Goal: Task Accomplishment & Management: Manage account settings

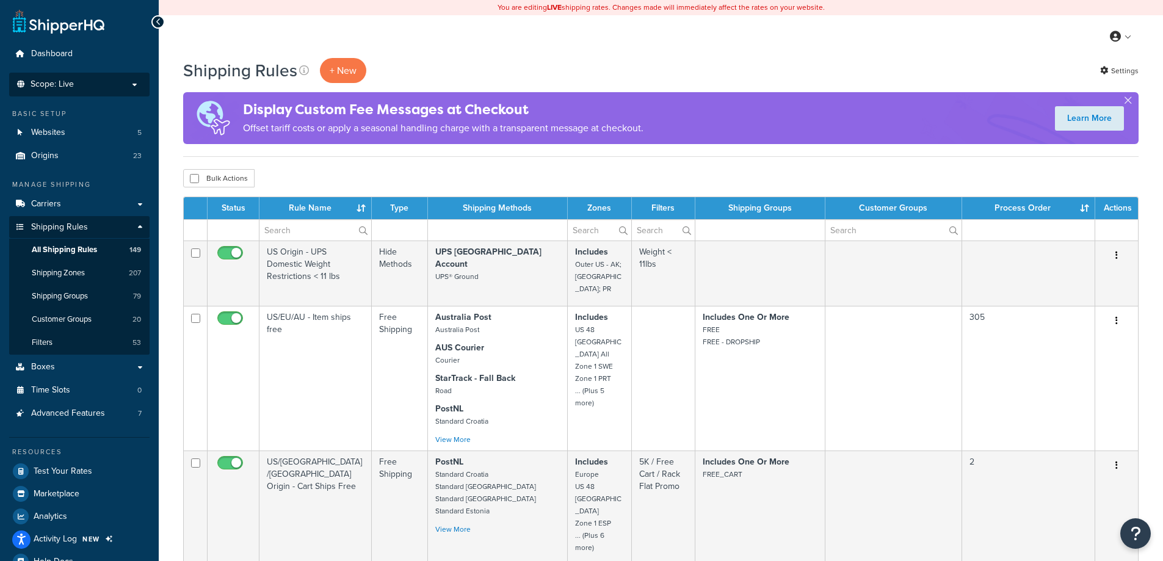
click at [85, 78] on li "Scope: Live Development Integration Test Manage Scopes" at bounding box center [79, 85] width 140 height 24
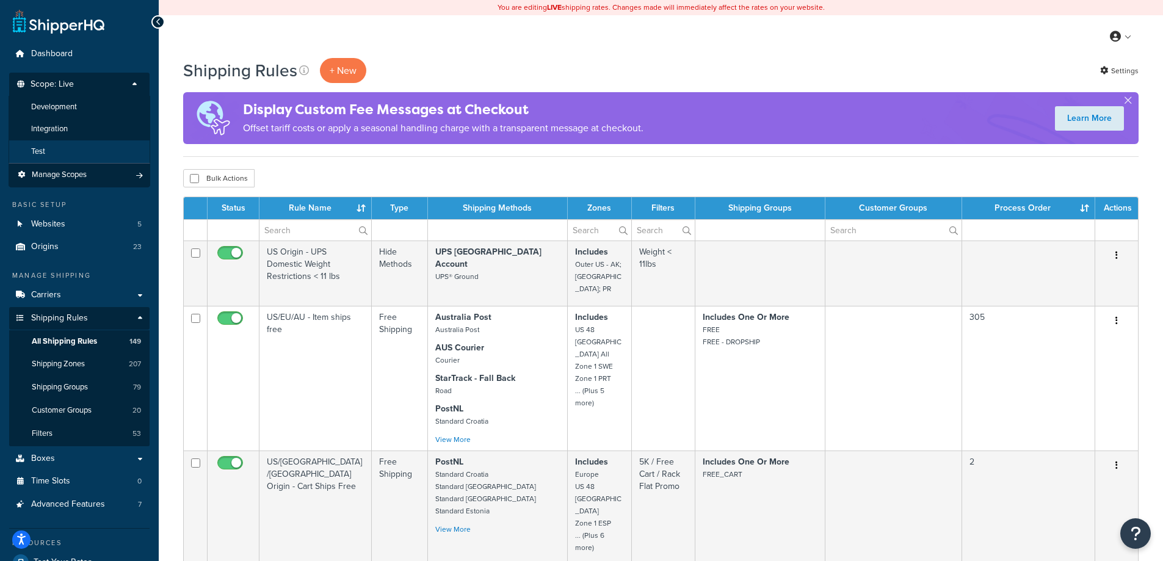
click at [65, 150] on li "Test" at bounding box center [80, 151] width 142 height 23
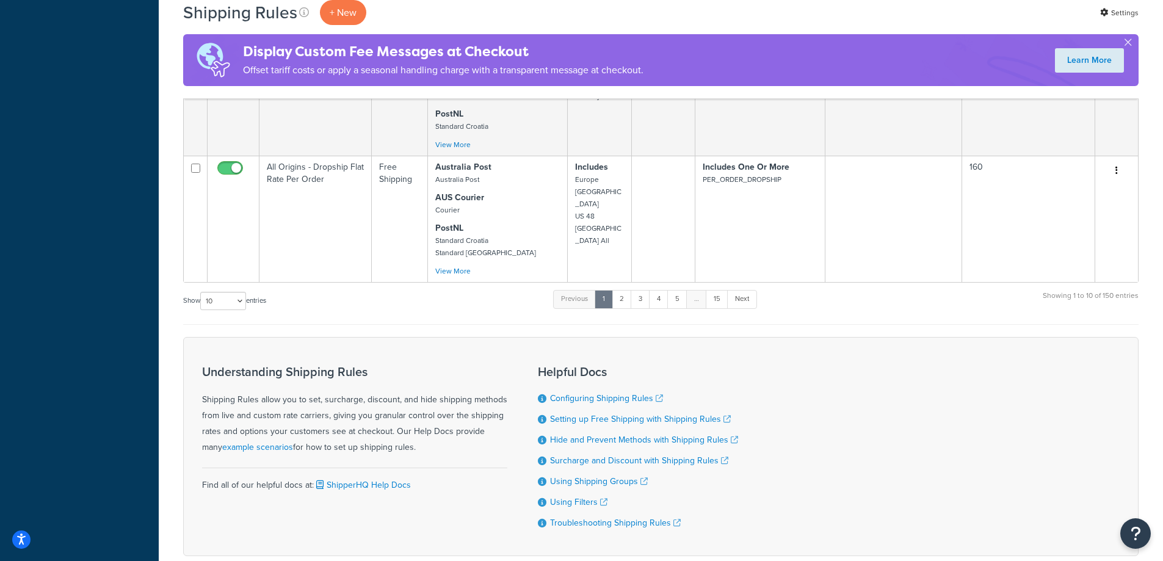
scroll to position [1226, 0]
click at [233, 291] on select "10 15 25 50 100 1000" at bounding box center [223, 300] width 46 height 18
select select "1000"
click at [201, 291] on select "10 15 25 50 100 1000" at bounding box center [223, 300] width 46 height 18
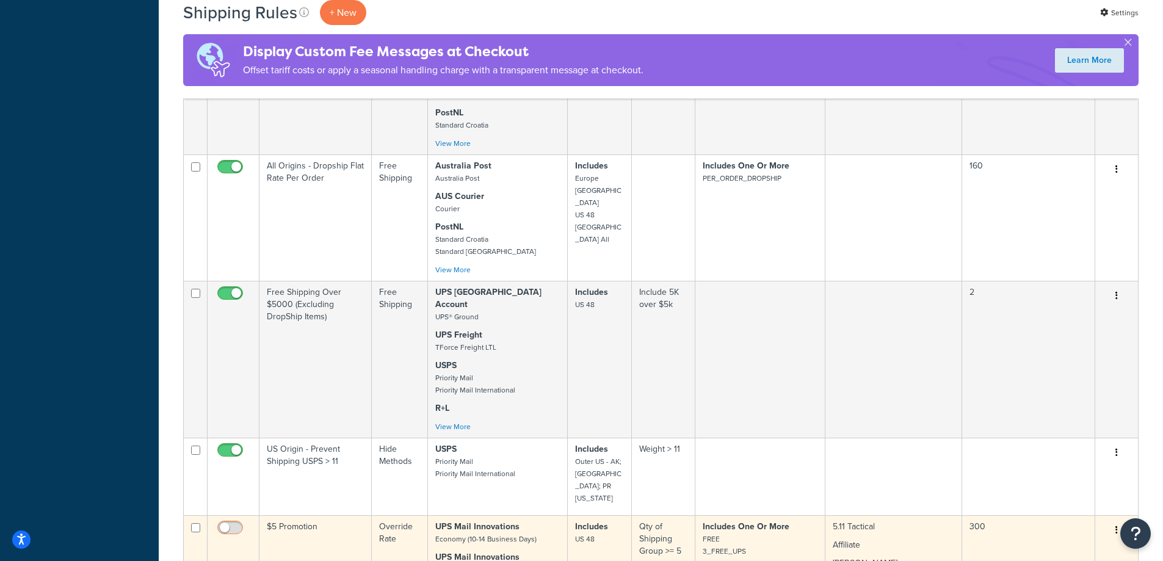
click at [226, 523] on input "checkbox" at bounding box center [232, 530] width 34 height 15
checkbox input "true"
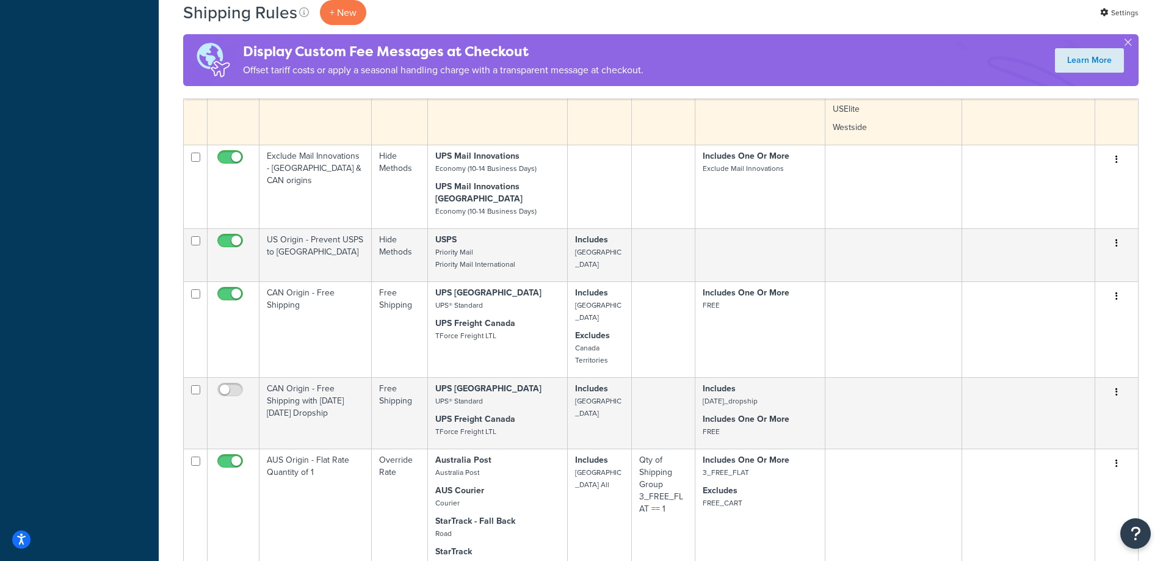
scroll to position [1959, 0]
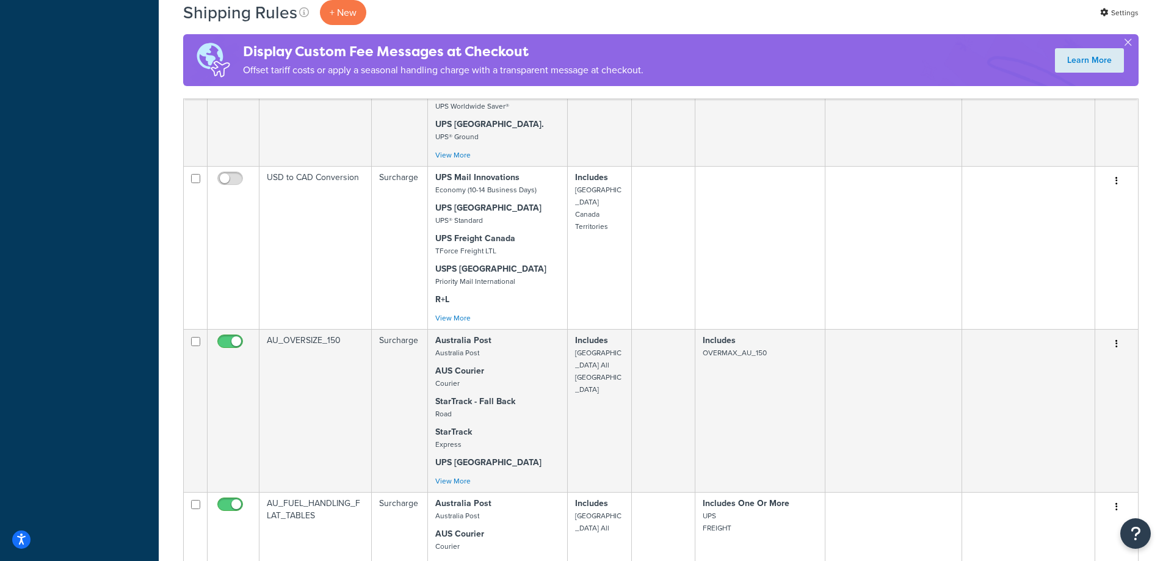
checkbox input "true"
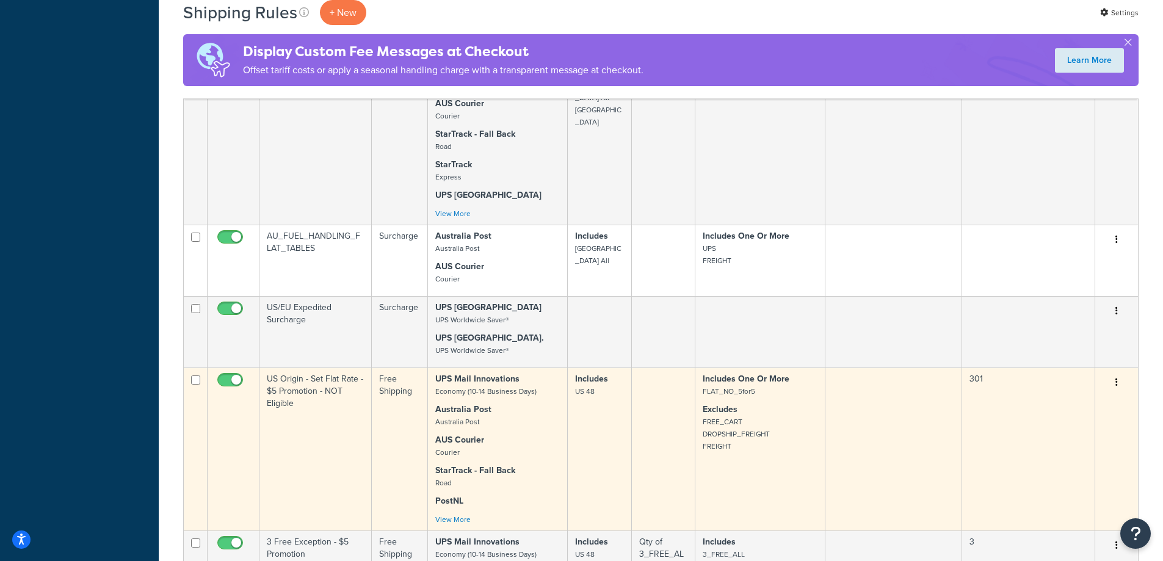
scroll to position [6991, 0]
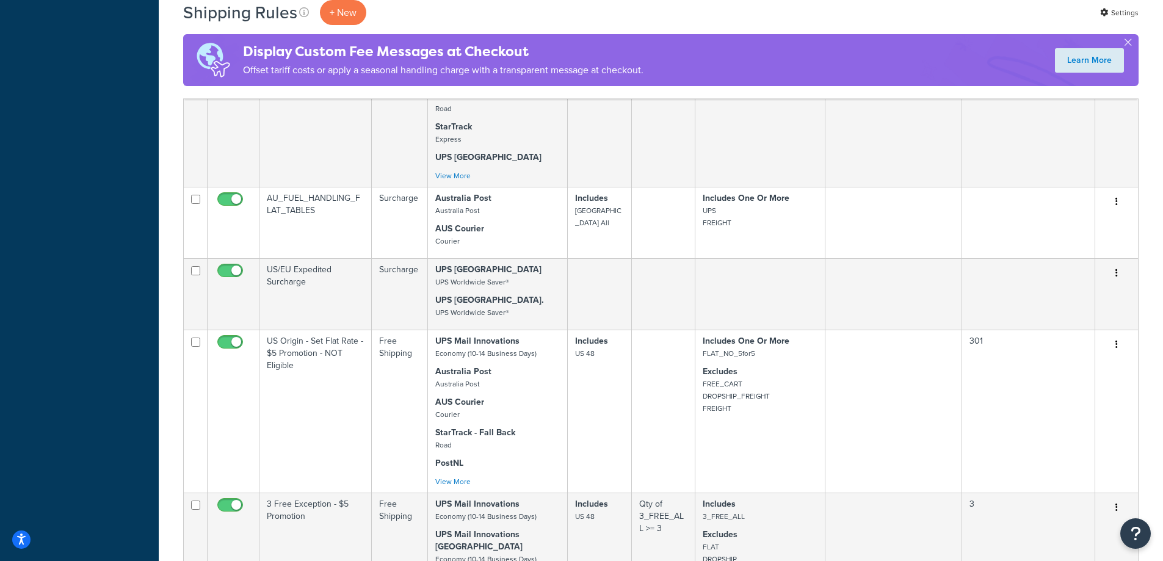
checkbox input "true"
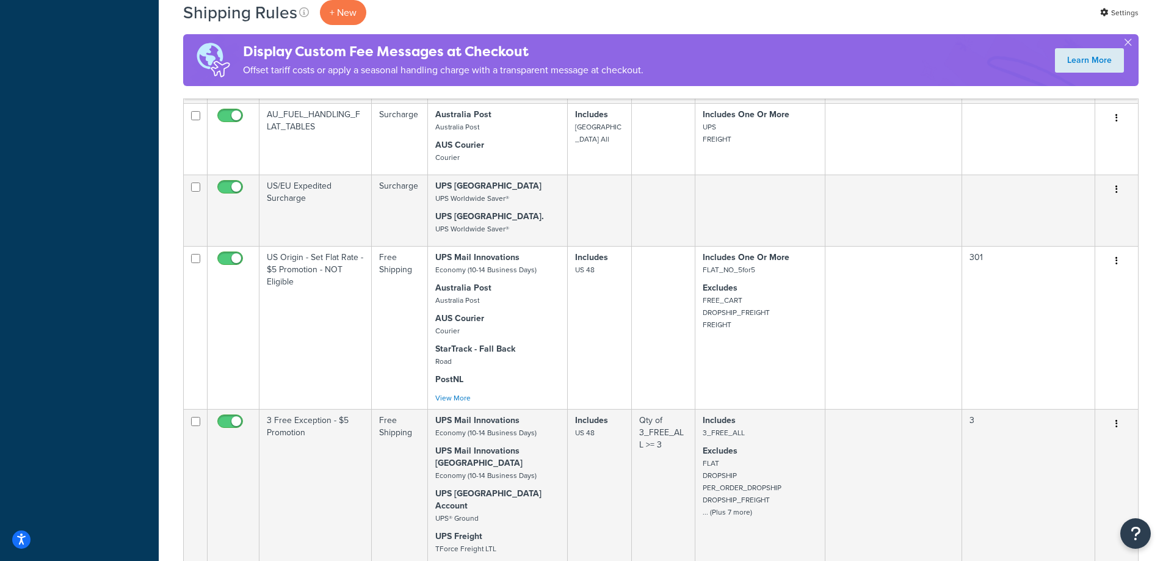
scroll to position [7174, 0]
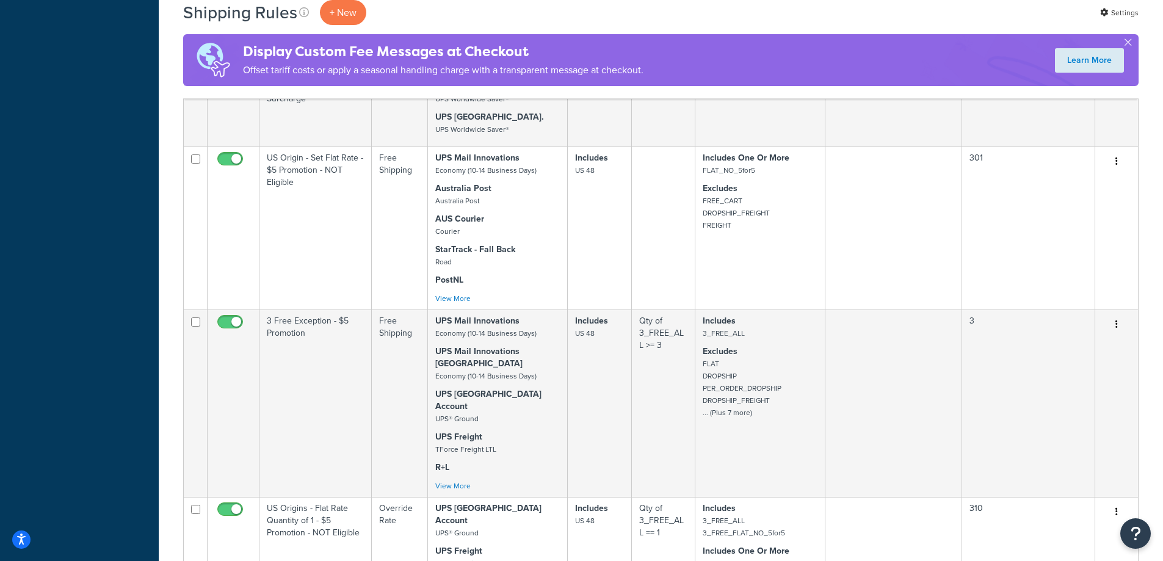
checkbox input "true"
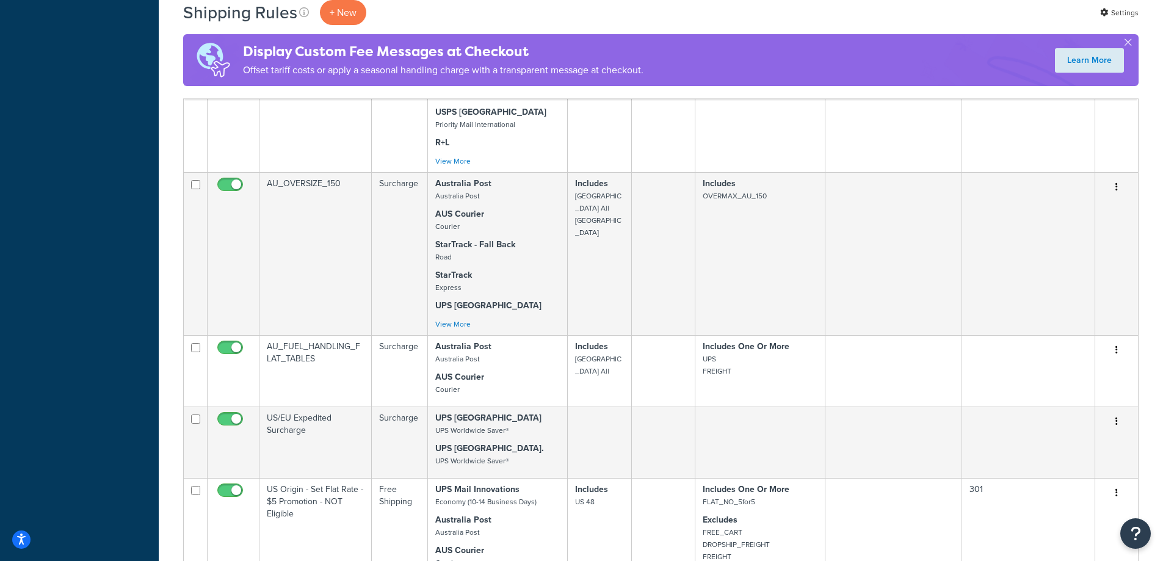
scroll to position [14498, 0]
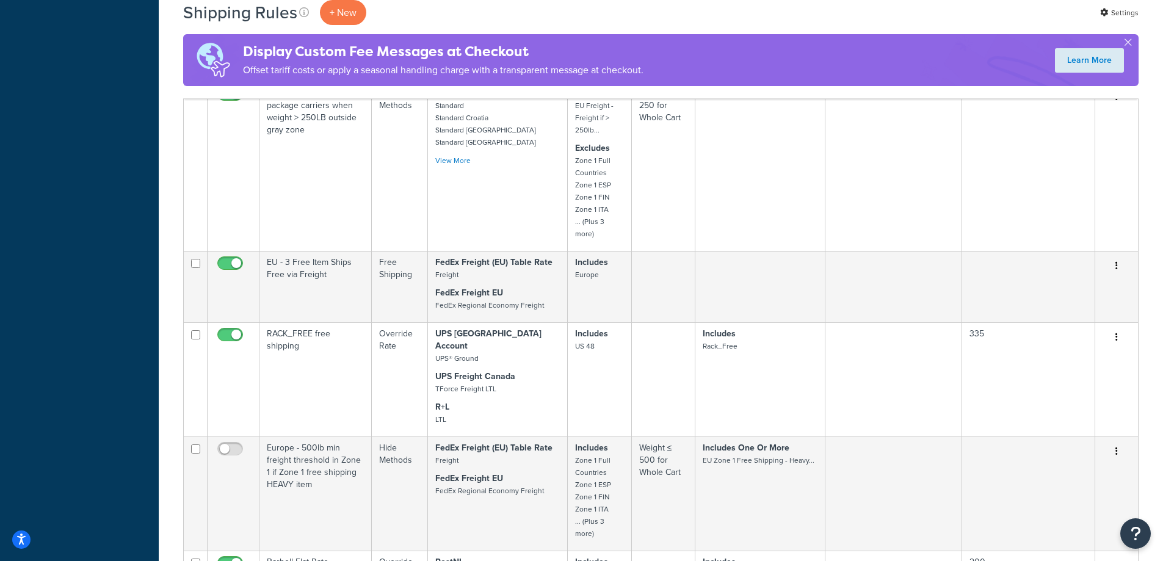
checkbox input "true"
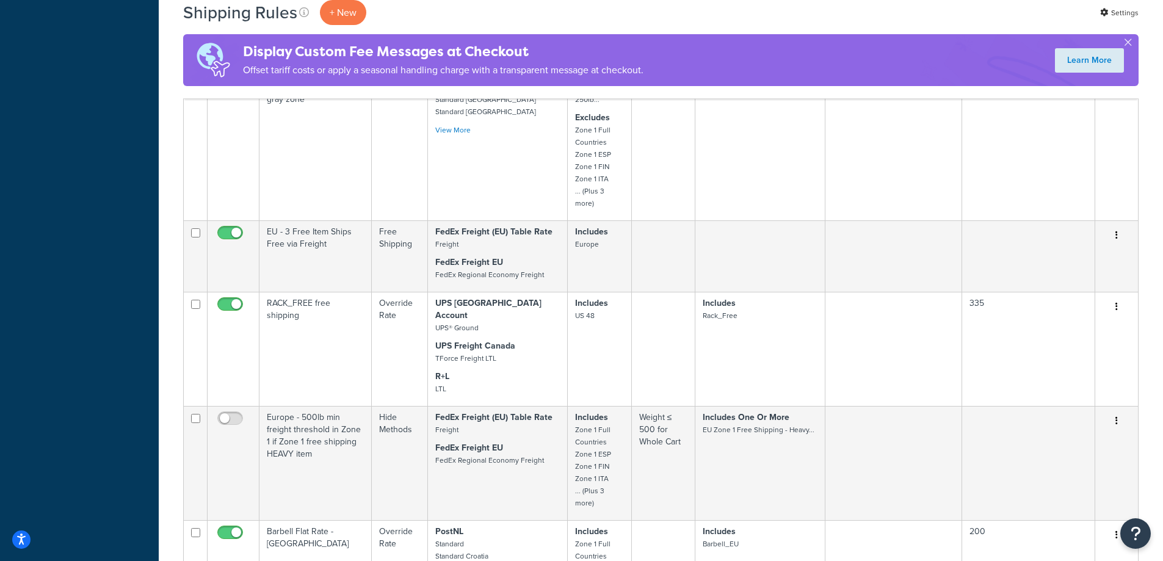
scroll to position [14684, 0]
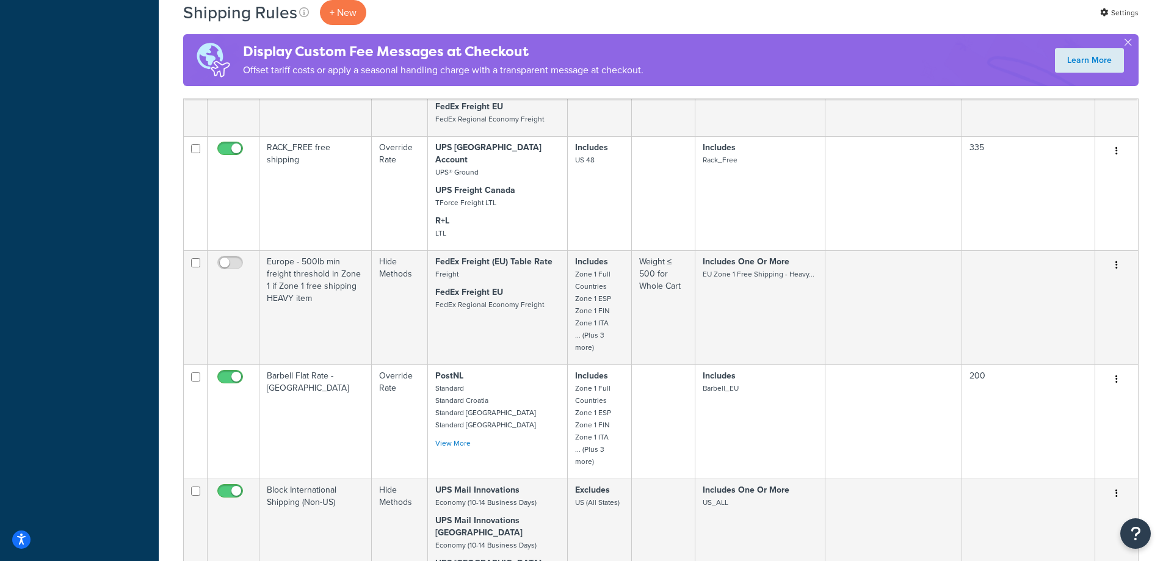
checkbox input "true"
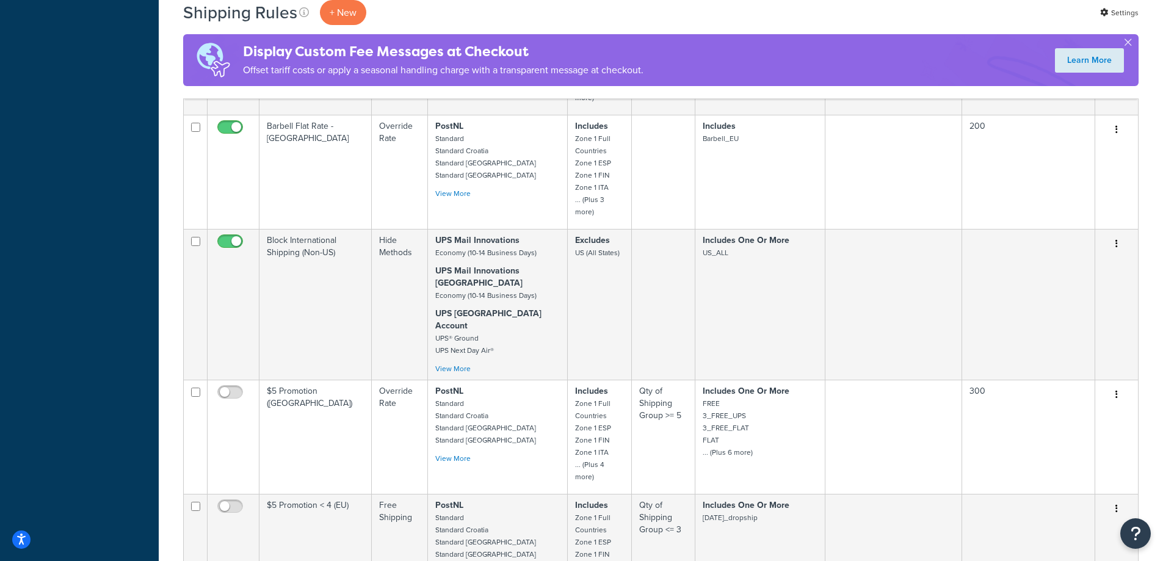
scroll to position [14989, 0]
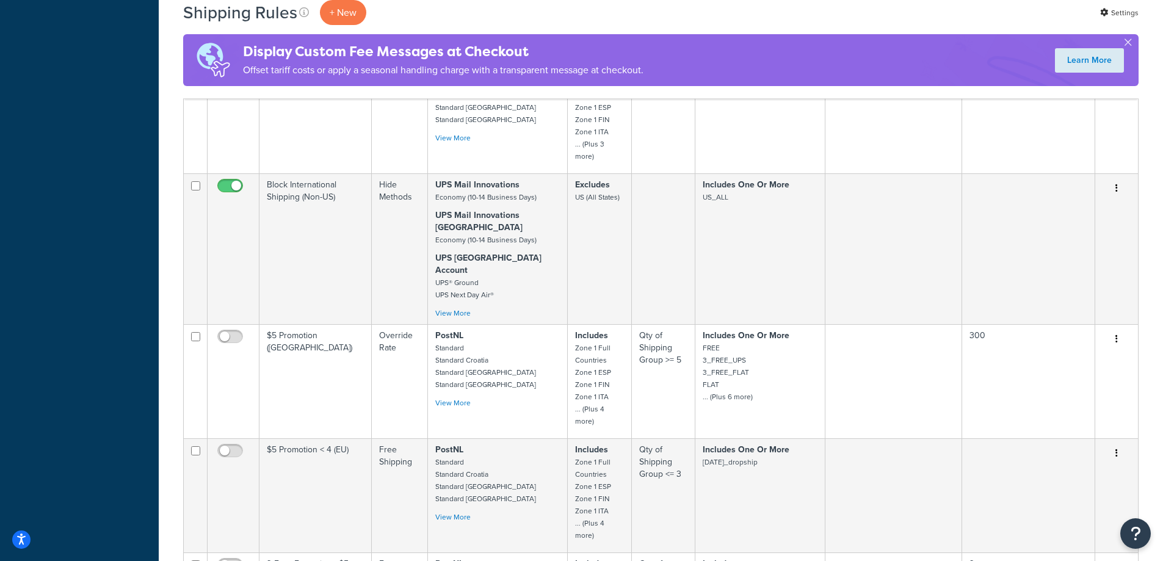
checkbox input "true"
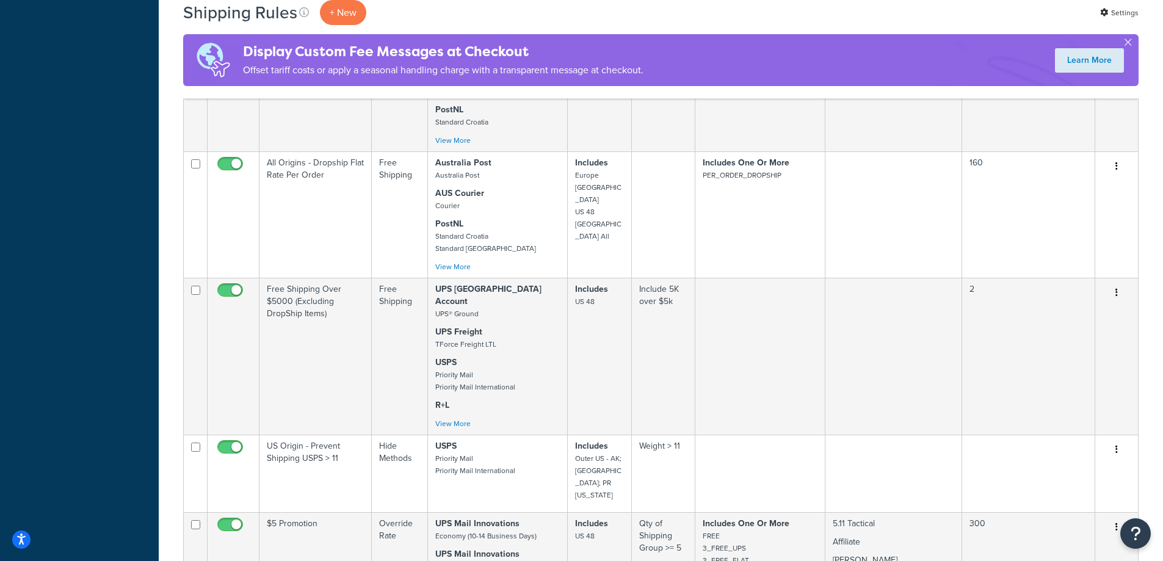
scroll to position [0, 0]
